Goal: Task Accomplishment & Management: Manage account settings

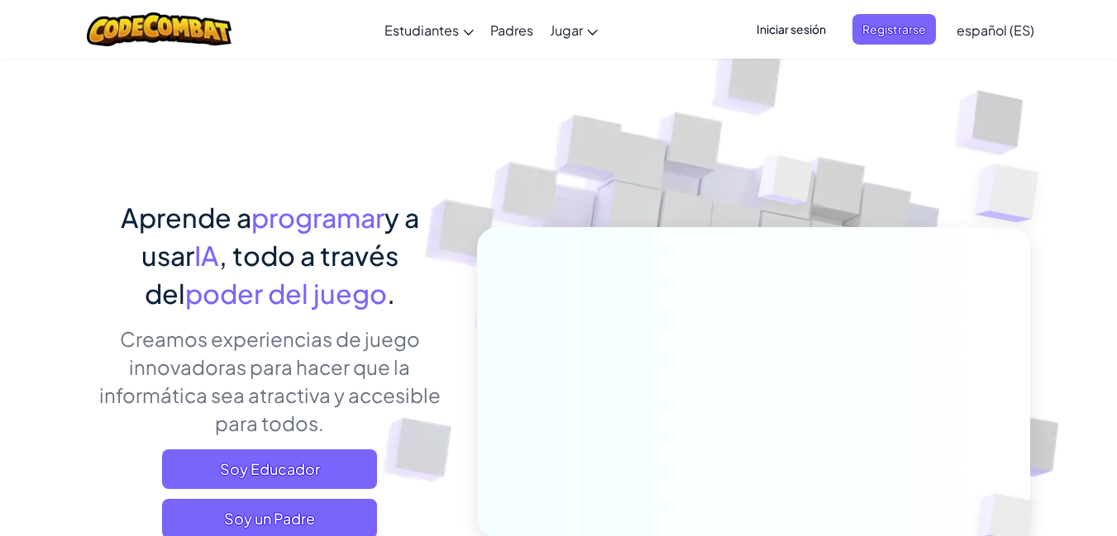
click at [782, 16] on span "Iniciar sesión" at bounding box center [790, 29] width 89 height 31
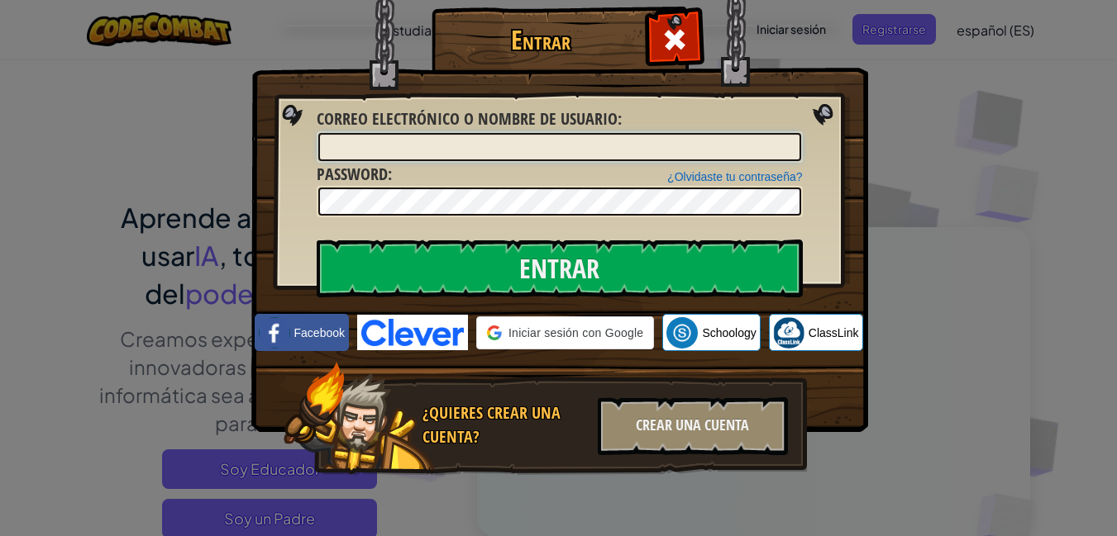
click at [788, 133] on input "Correo electrónico o nombre de usuario :" at bounding box center [559, 147] width 483 height 28
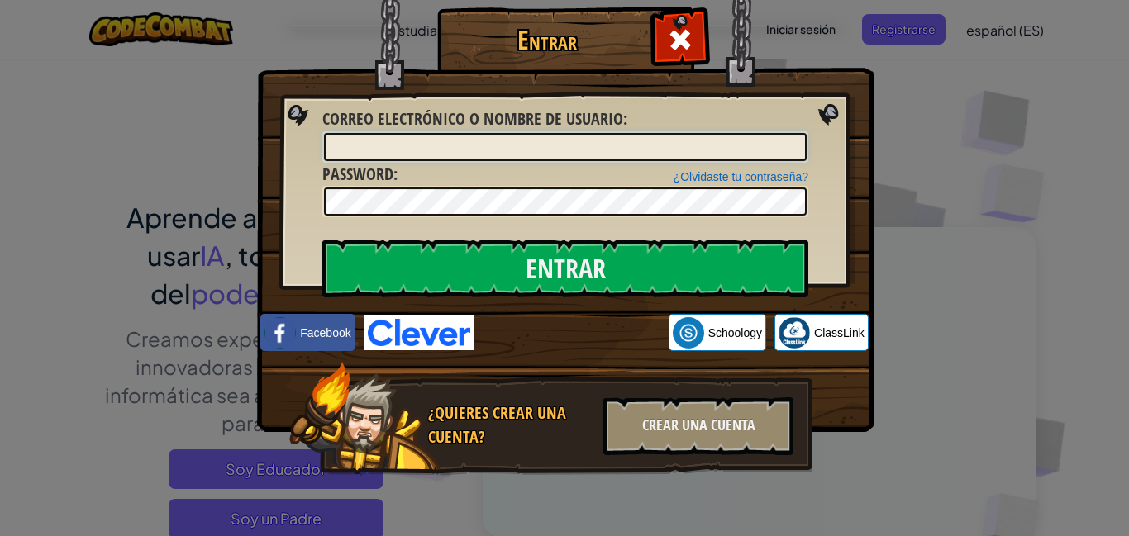
click at [452, 150] on input "Correo electrónico o nombre de usuario :" at bounding box center [565, 147] width 483 height 28
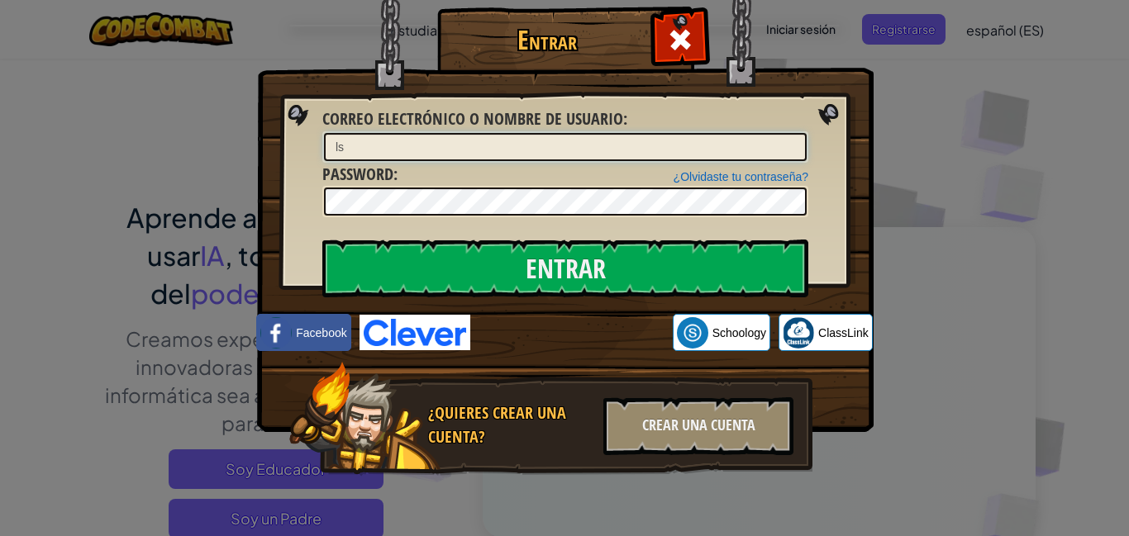
type input "s"
click at [345, 154] on input "s" at bounding box center [565, 147] width 483 height 28
type input "LugarzoS"
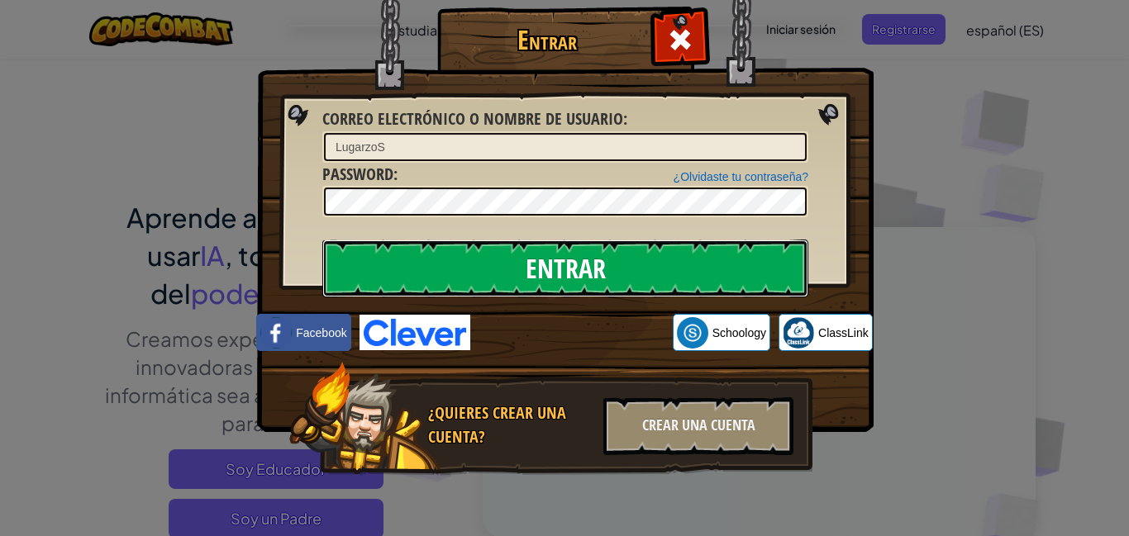
click at [446, 268] on input "Entrar" at bounding box center [565, 269] width 486 height 58
